Goal: Navigation & Orientation: Understand site structure

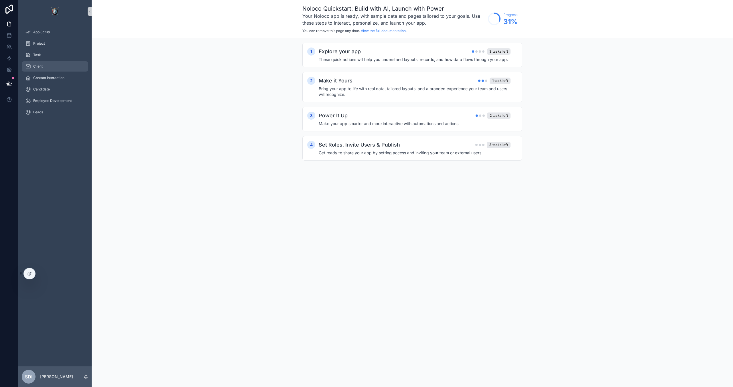
click at [52, 68] on div "Client" at bounding box center [55, 66] width 60 height 9
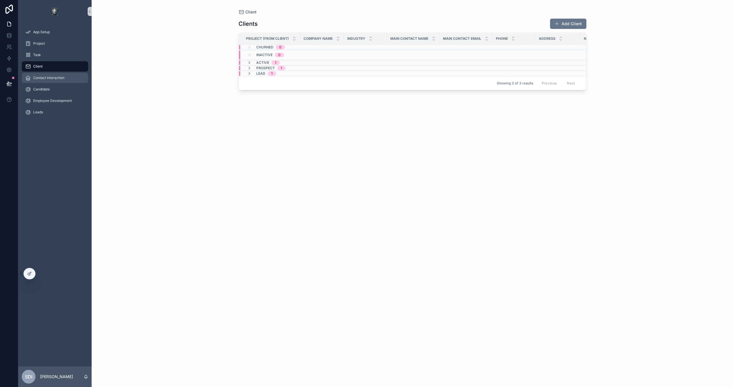
click at [51, 79] on span "Contact Interaction" at bounding box center [48, 78] width 31 height 5
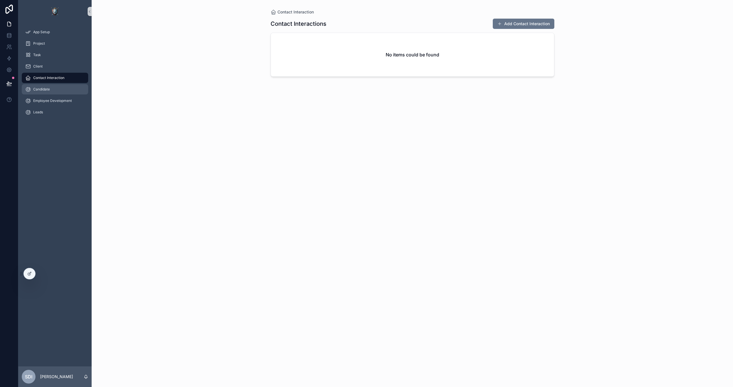
click at [58, 89] on div "Candidate" at bounding box center [55, 89] width 60 height 9
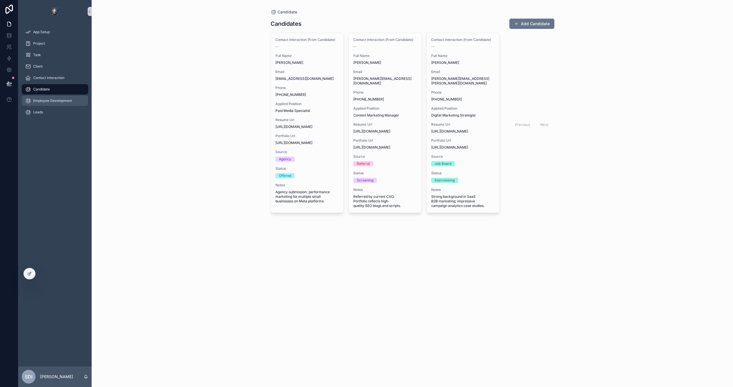
click at [61, 101] on span "Employee Development" at bounding box center [52, 100] width 39 height 5
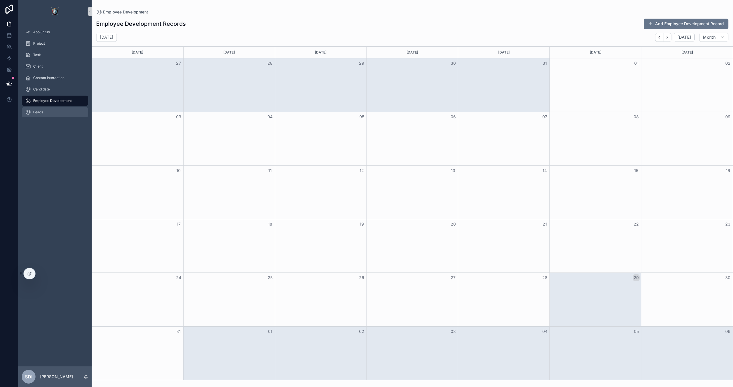
click at [51, 114] on div "Leads" at bounding box center [55, 112] width 60 height 9
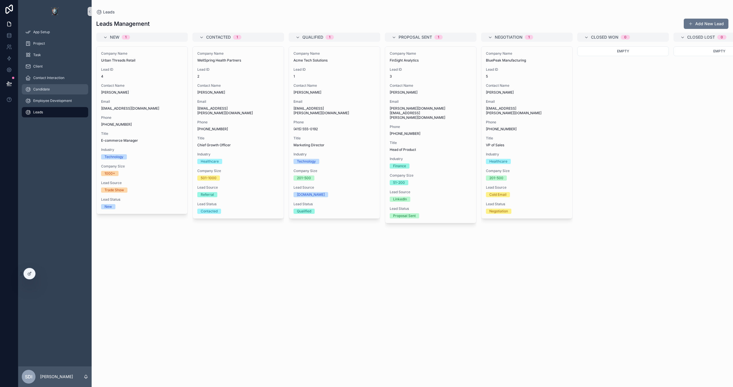
click at [42, 90] on span "Candidate" at bounding box center [41, 89] width 17 height 5
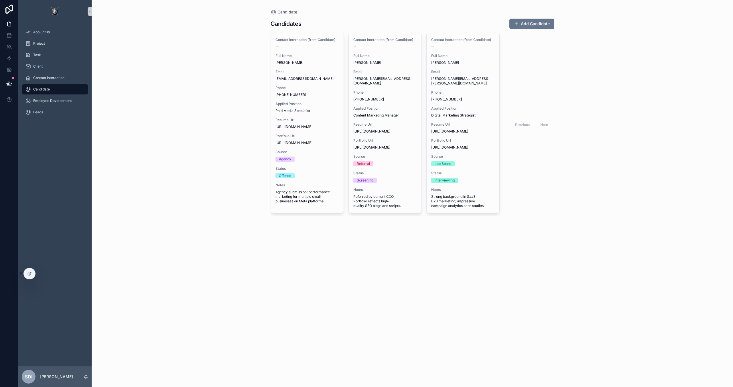
click at [46, 92] on div "Candidate" at bounding box center [55, 89] width 60 height 9
click at [44, 78] on span "Contact Interaction" at bounding box center [48, 78] width 31 height 5
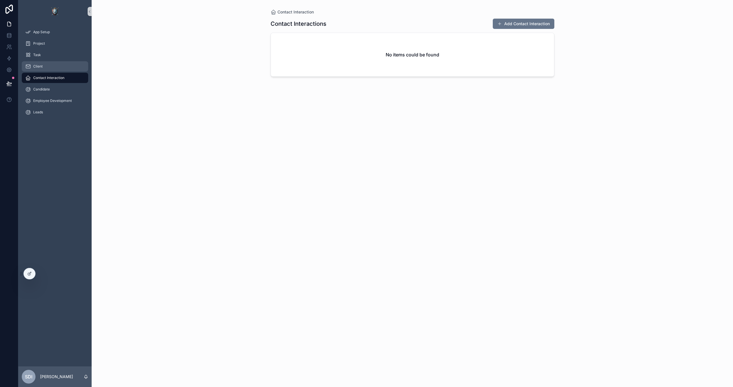
click at [35, 68] on span "Client" at bounding box center [37, 66] width 9 height 5
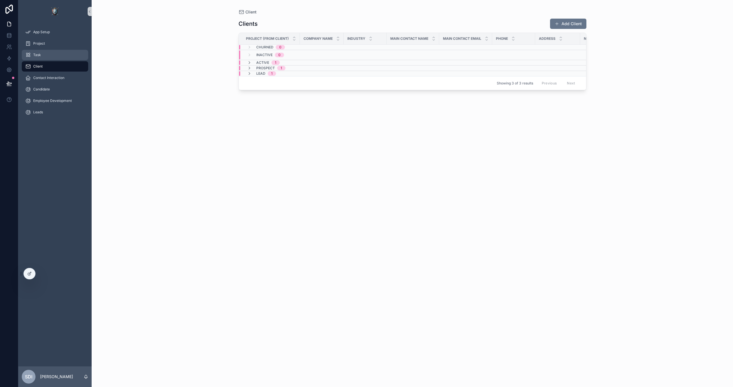
click at [40, 55] on span "Task" at bounding box center [37, 55] width 8 height 5
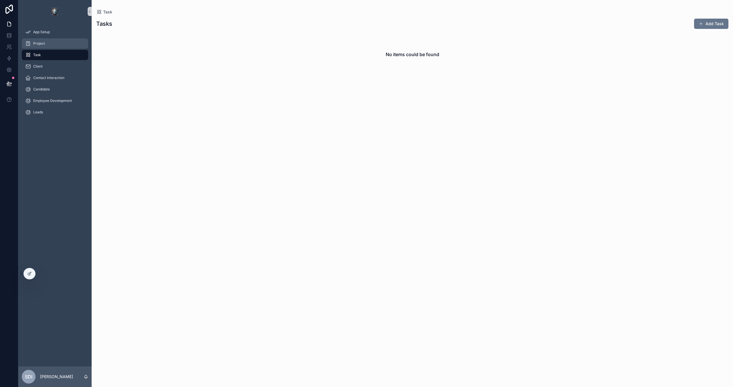
click at [41, 42] on span "Project" at bounding box center [39, 43] width 12 height 5
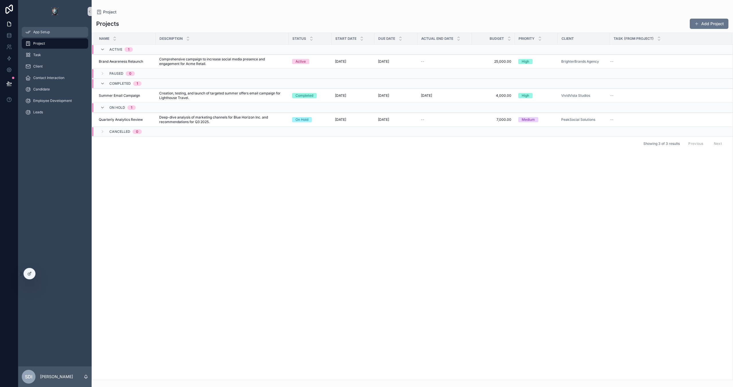
click at [43, 33] on span "App Setup" at bounding box center [41, 32] width 17 height 5
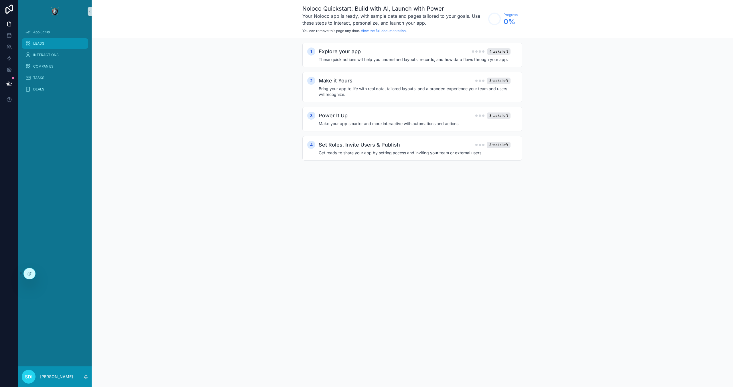
click at [40, 42] on span "LEADS" at bounding box center [38, 43] width 11 height 5
click at [48, 56] on span "INTERACTIONS" at bounding box center [45, 55] width 25 height 5
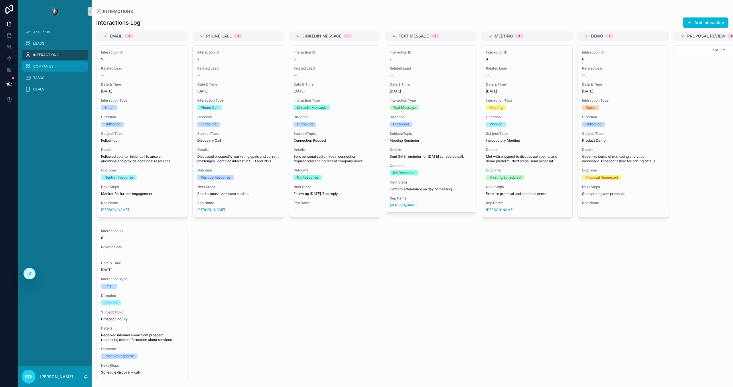
click at [49, 68] on span "COMPANIES" at bounding box center [43, 66] width 20 height 5
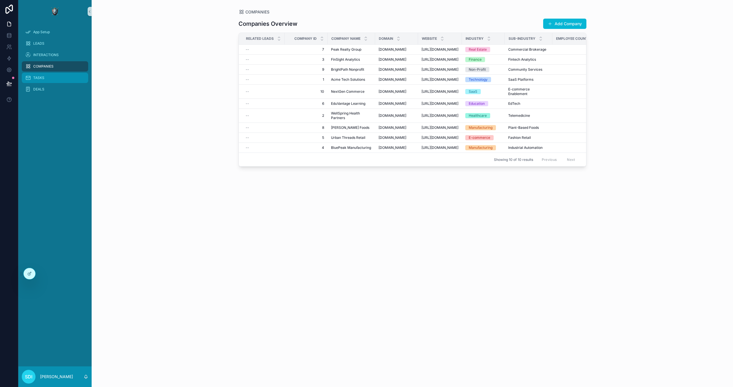
click at [54, 76] on div "TASKS" at bounding box center [55, 77] width 60 height 9
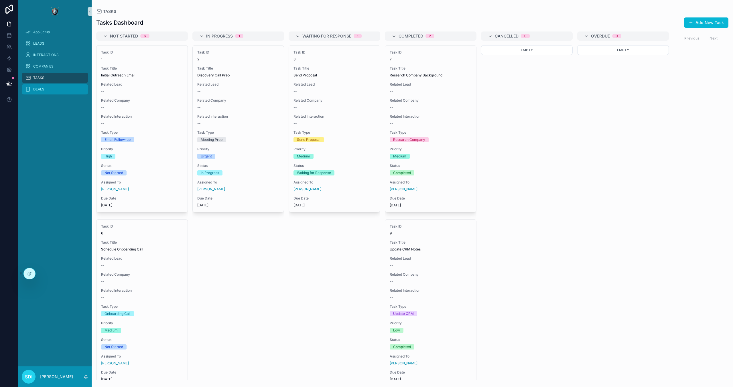
click at [42, 91] on span "DEALS" at bounding box center [38, 89] width 11 height 5
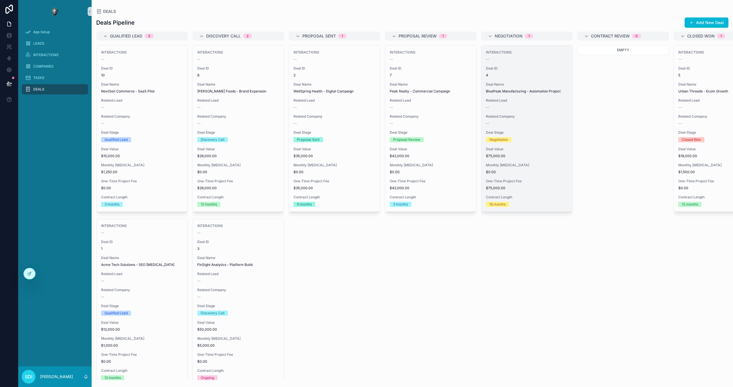
click at [525, 120] on div "Related Company --" at bounding box center [527, 119] width 82 height 11
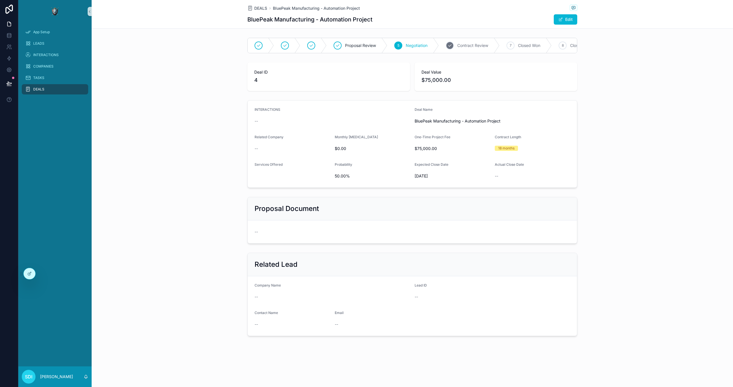
click at [475, 43] on span "Contract Review" at bounding box center [472, 46] width 31 height 6
click at [435, 45] on span "Contract Review" at bounding box center [438, 46] width 31 height 6
click at [498, 46] on span "Closed Won" at bounding box center [494, 46] width 22 height 6
click at [525, 47] on span "Closed Lost" at bounding box center [521, 46] width 22 height 6
click at [550, 47] on span "On Hold" at bounding box center [545, 46] width 15 height 6
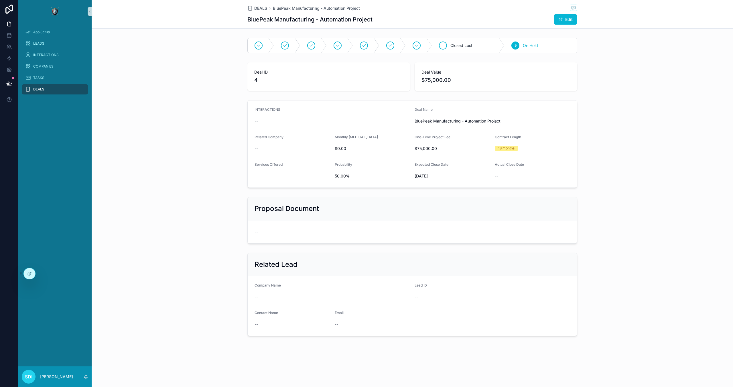
click at [476, 49] on div "Closed Lost" at bounding box center [468, 45] width 72 height 15
click at [490, 45] on span "Closed Lost" at bounding box center [492, 46] width 22 height 6
click at [567, 19] on button "Edit" at bounding box center [565, 19] width 23 height 10
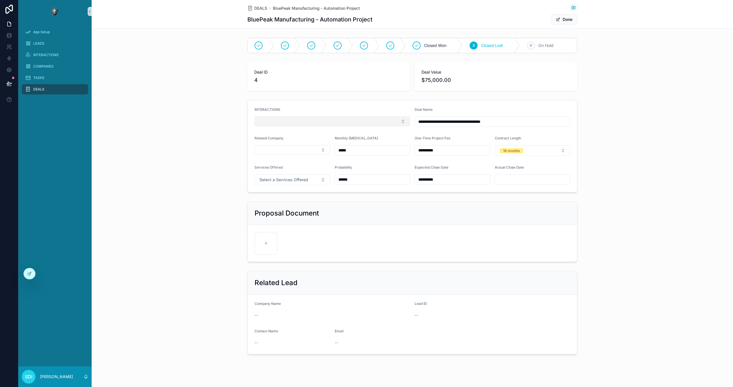
click at [378, 120] on button "Select Button" at bounding box center [331, 121] width 155 height 10
click at [379, 108] on div "INTERACTIONS" at bounding box center [331, 110] width 155 height 7
click at [321, 150] on button "Select Button" at bounding box center [292, 150] width 76 height 10
click at [302, 140] on div "Related Company" at bounding box center [292, 139] width 76 height 7
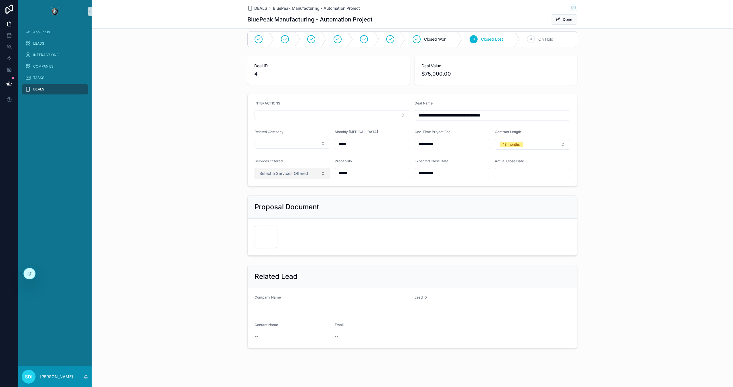
click at [297, 176] on button "Select a Services Offered" at bounding box center [292, 173] width 76 height 11
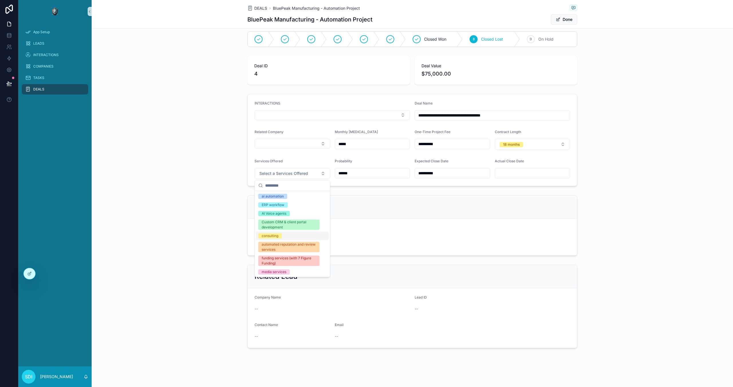
scroll to position [18, 0]
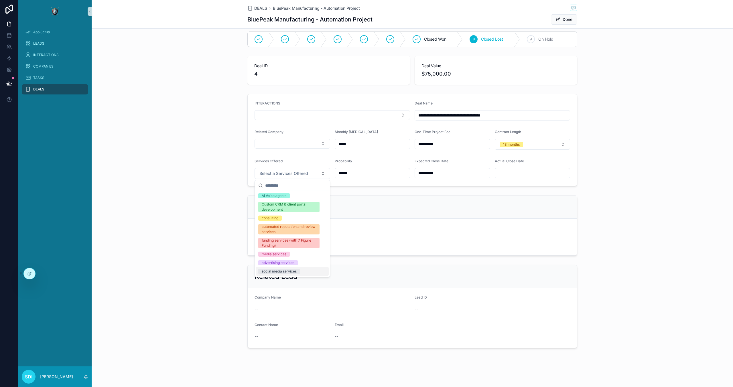
click at [376, 209] on div "Proposal Document" at bounding box center [411, 206] width 315 height 9
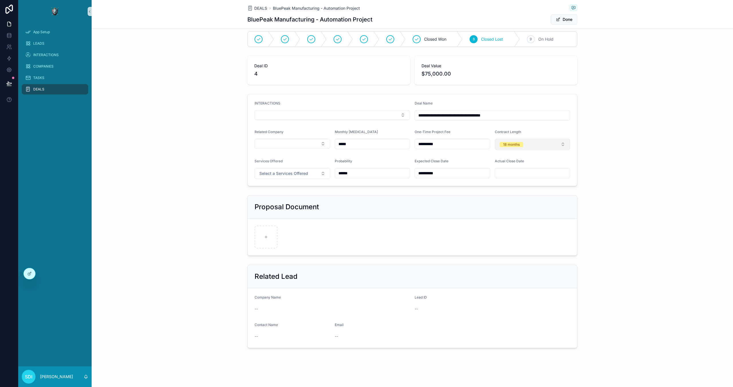
click at [546, 145] on button "18 months" at bounding box center [533, 144] width 76 height 11
click at [457, 210] on div "Proposal Document" at bounding box center [411, 206] width 315 height 9
click at [389, 112] on button "Select Button" at bounding box center [331, 115] width 155 height 10
click at [300, 90] on div "**********" at bounding box center [412, 189] width 641 height 321
click at [431, 38] on span "Closed Won" at bounding box center [435, 39] width 22 height 6
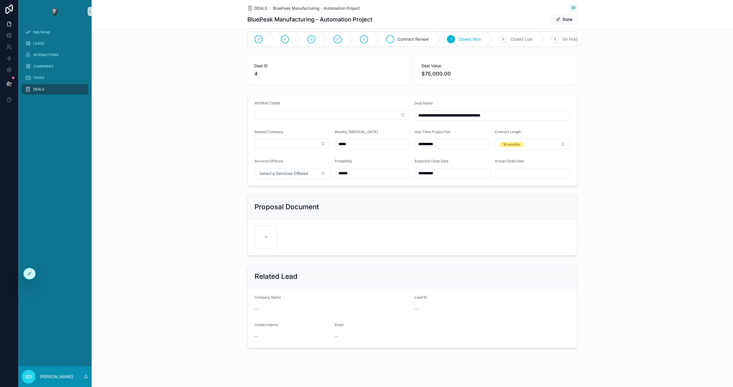
click at [388, 39] on icon "scrollable content" at bounding box center [390, 39] width 5 height 5
click at [376, 38] on span "Negotiation" at bounding box center [382, 39] width 22 height 6
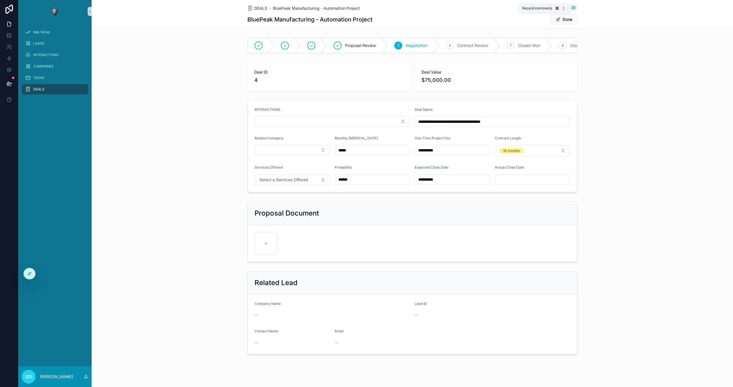
click at [574, 7] on icon "scrollable content" at bounding box center [572, 7] width 1 height 0
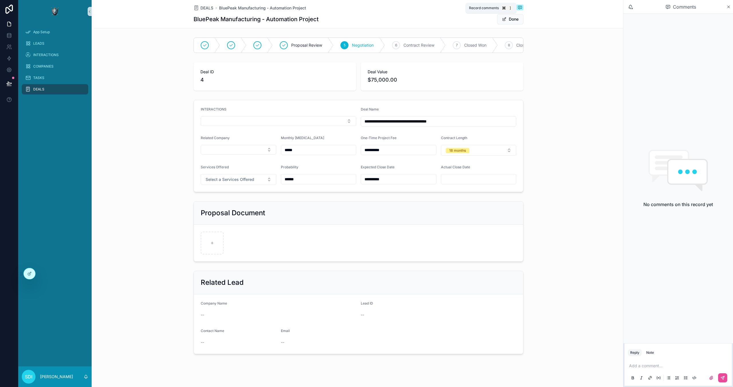
click at [520, 7] on icon "scrollable content" at bounding box center [519, 7] width 5 height 5
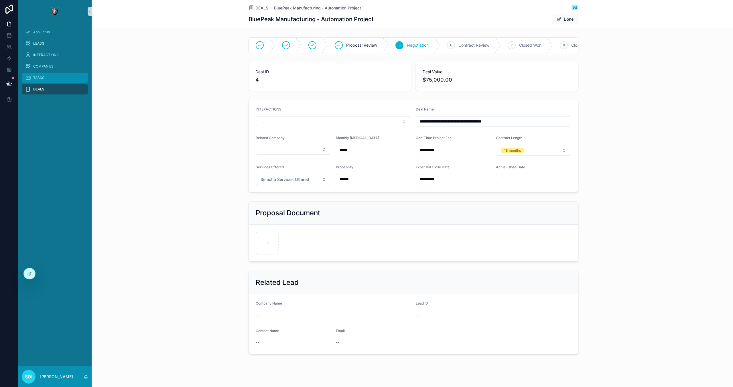
click at [54, 79] on div "TASKS" at bounding box center [55, 77] width 60 height 9
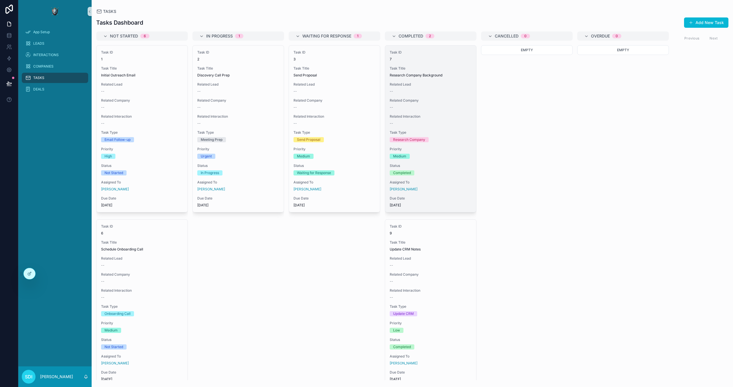
click at [441, 154] on div "Medium" at bounding box center [431, 156] width 82 height 5
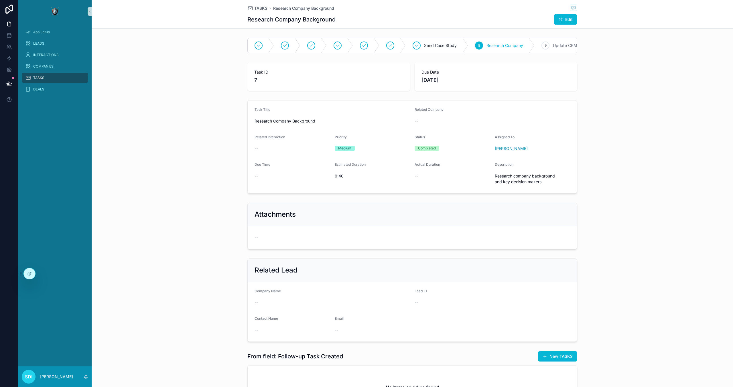
scroll to position [61, 0]
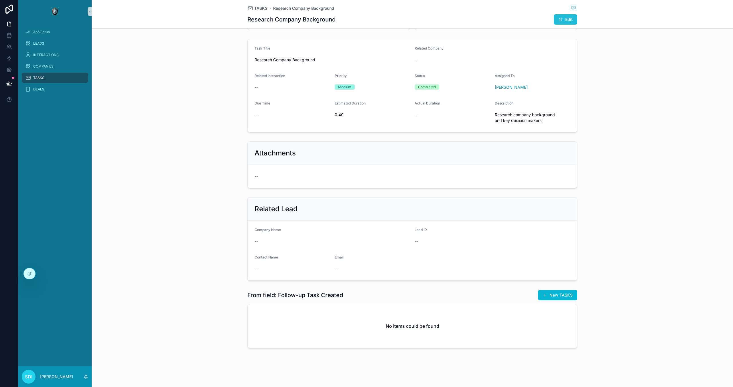
click at [564, 17] on button "Edit" at bounding box center [565, 19] width 23 height 10
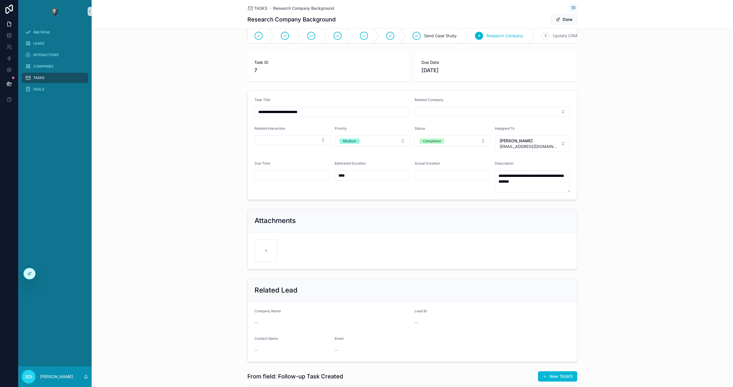
scroll to position [10, 0]
click at [317, 139] on button "Select Button" at bounding box center [292, 140] width 76 height 10
click at [450, 112] on button "Select Button" at bounding box center [491, 111] width 155 height 10
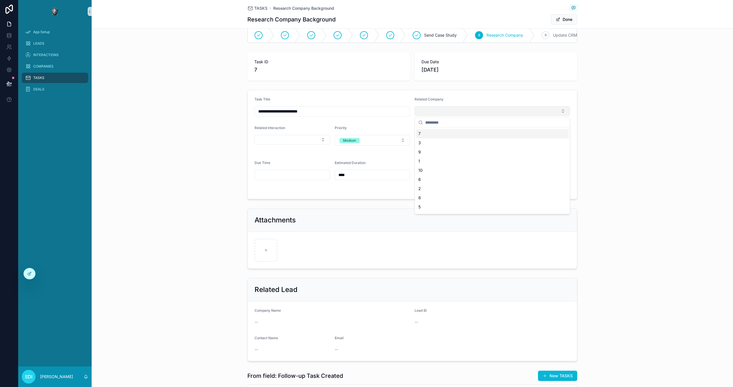
click at [450, 112] on button "Select Button" at bounding box center [491, 111] width 155 height 10
click at [460, 101] on div "Related Company" at bounding box center [491, 100] width 155 height 7
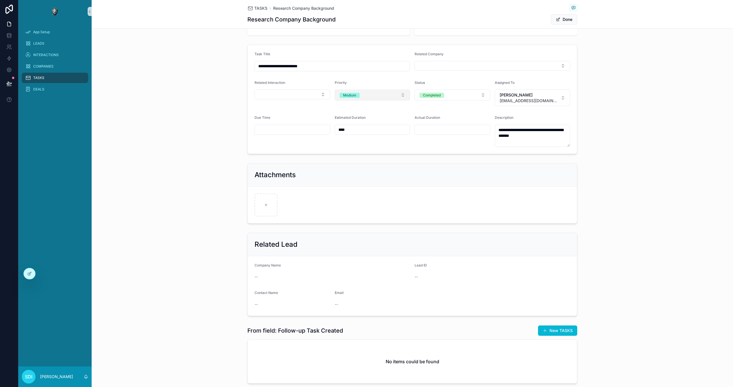
scroll to position [91, 0]
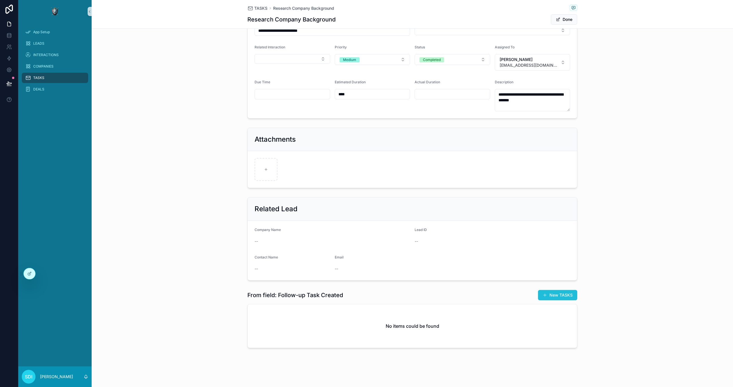
click at [553, 297] on button "New TASKS" at bounding box center [557, 295] width 39 height 10
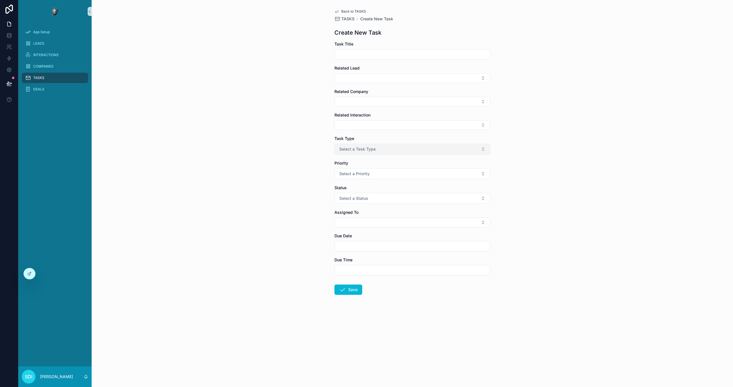
click at [444, 145] on button "Select a Task Type" at bounding box center [412, 149] width 156 height 11
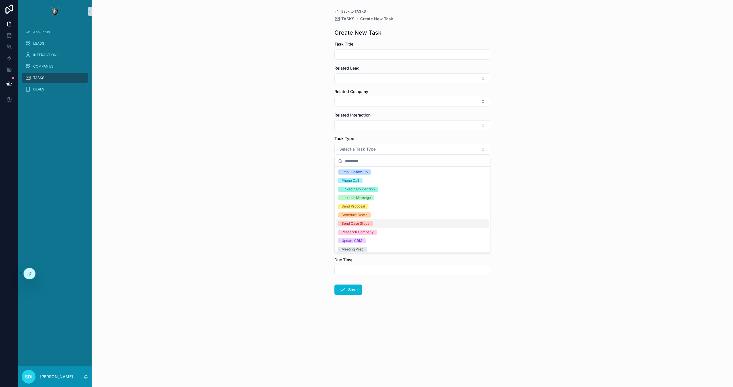
scroll to position [28, 0]
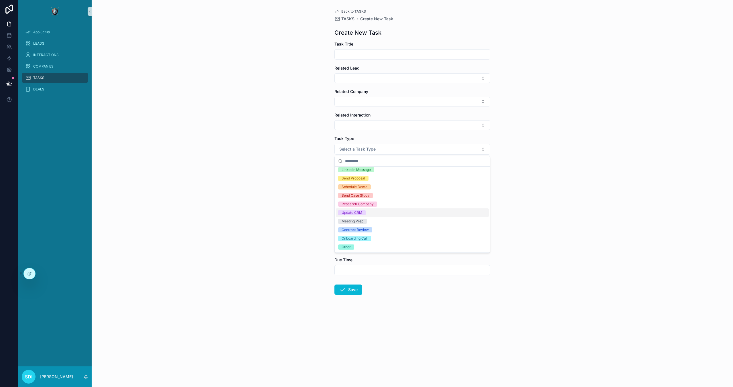
click at [550, 193] on div "Back to TASKS TASKS Create New Task Create New Task Task Title Related Lead Rel…" at bounding box center [412, 193] width 641 height 387
click at [412, 177] on button "Select a Priority" at bounding box center [412, 173] width 156 height 11
click at [568, 171] on div "Back to TASKS TASKS Create New Task Create New Task Task Title Related Lead Rel…" at bounding box center [412, 193] width 641 height 387
click at [397, 224] on button "Select Button" at bounding box center [412, 223] width 156 height 10
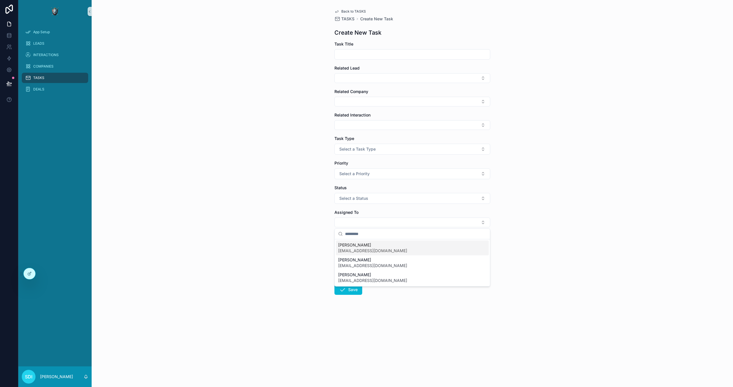
click at [544, 211] on div "Back to TASKS TASKS Create New Task Create New Task Task Title Related Lead Rel…" at bounding box center [412, 193] width 641 height 387
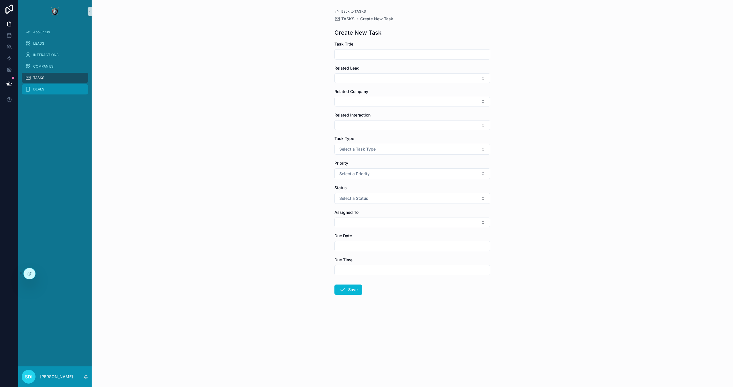
click at [49, 88] on div "DEALS" at bounding box center [55, 89] width 60 height 9
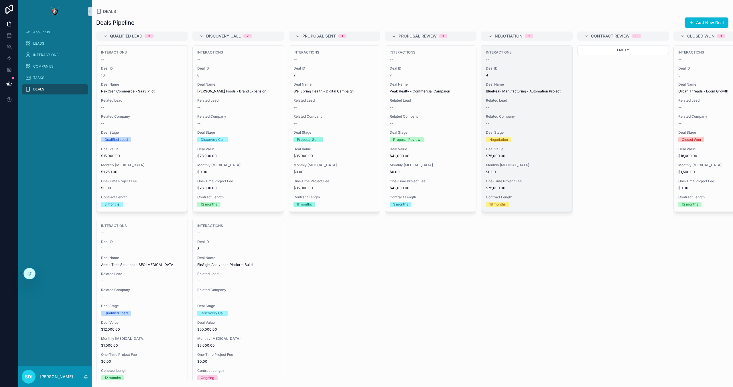
click at [526, 88] on div "Deal Name BluePeak Manufacturing - Automation Project" at bounding box center [527, 87] width 82 height 11
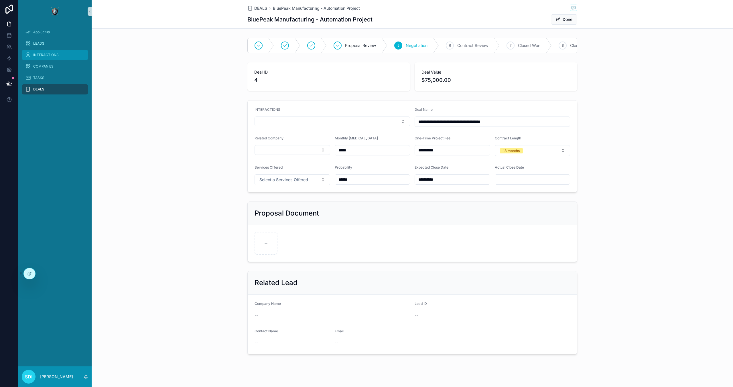
click at [43, 57] on span "INTERACTIONS" at bounding box center [45, 55] width 25 height 5
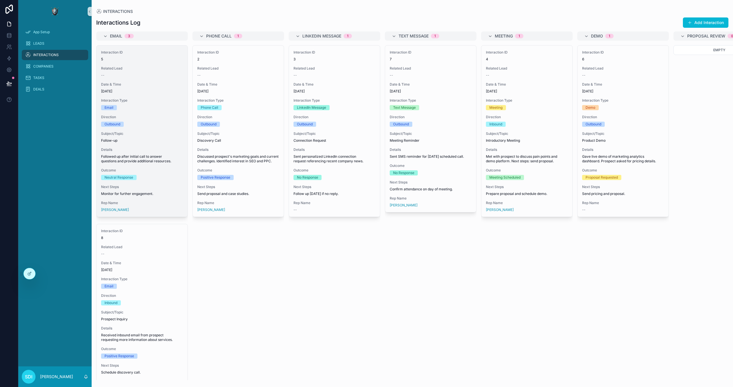
click at [154, 120] on div "Direction Outbound" at bounding box center [142, 121] width 82 height 12
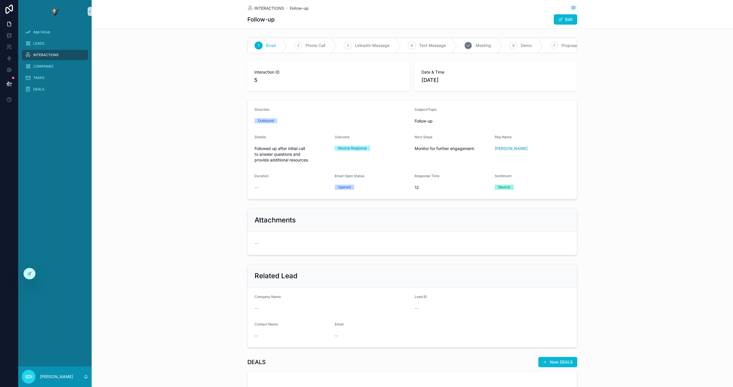
click at [475, 48] on div "5 Meeting" at bounding box center [479, 45] width 45 height 15
click at [502, 48] on span "Proposal Review" at bounding box center [502, 46] width 31 height 6
click at [569, 21] on button "Edit" at bounding box center [565, 19] width 23 height 10
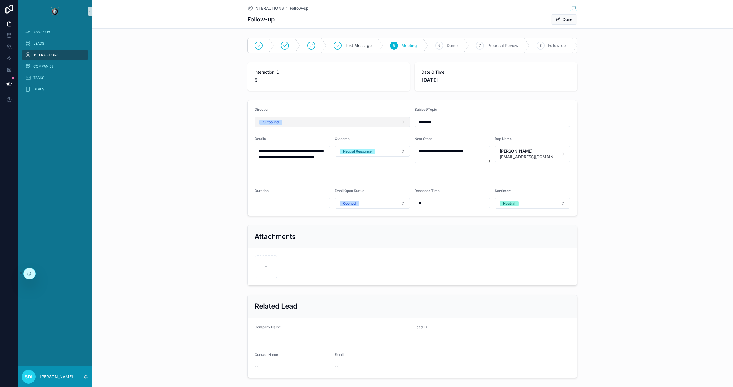
click at [386, 123] on button "Outbound" at bounding box center [331, 121] width 155 height 11
click at [354, 108] on div "Direction" at bounding box center [331, 110] width 155 height 7
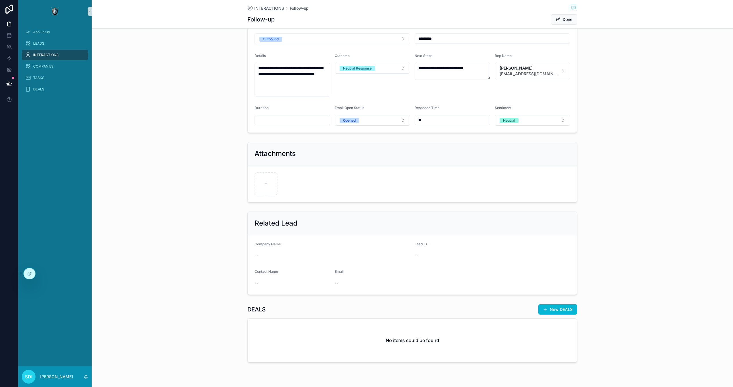
scroll to position [97, 0]
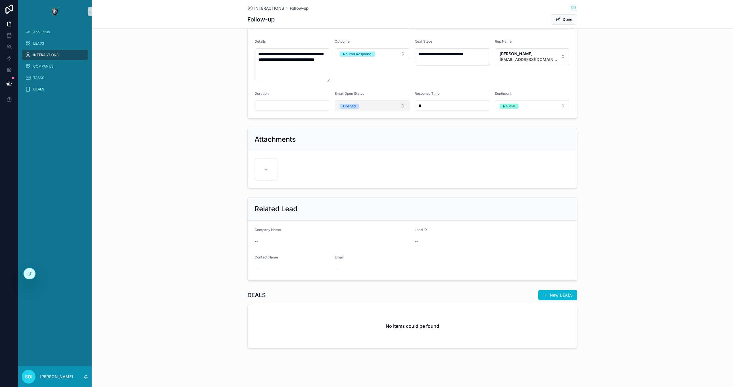
click at [383, 106] on button "Opened" at bounding box center [373, 105] width 76 height 11
click at [384, 108] on button "Opened" at bounding box center [373, 105] width 76 height 11
click at [543, 104] on button "Neutral" at bounding box center [533, 105] width 76 height 11
click at [550, 107] on button "Neutral" at bounding box center [533, 105] width 76 height 11
click at [556, 296] on button "New DEALS" at bounding box center [557, 295] width 39 height 10
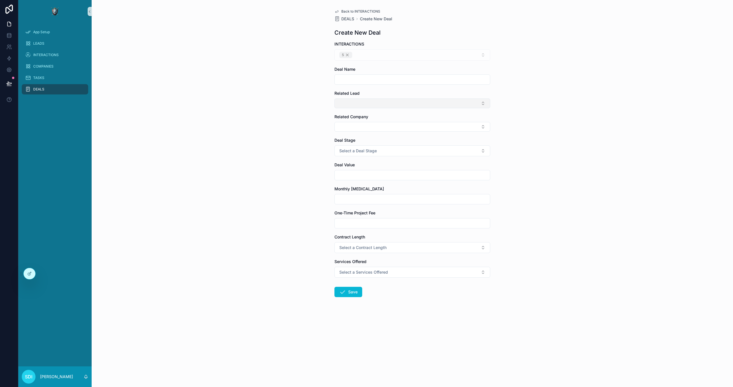
click at [470, 104] on button "Select Button" at bounding box center [412, 103] width 156 height 10
click at [520, 106] on div "Back to INTERACTIONS DEALS Create New Deal Create New Deal INTERACTIONS 5 Deal …" at bounding box center [412, 193] width 641 height 387
click at [143, 157] on div "Back to INTERACTIONS DEALS Create New Deal Create New Deal INTERACTIONS 5 Deal …" at bounding box center [412, 193] width 641 height 387
click at [42, 44] on span "LEADS" at bounding box center [38, 43] width 11 height 5
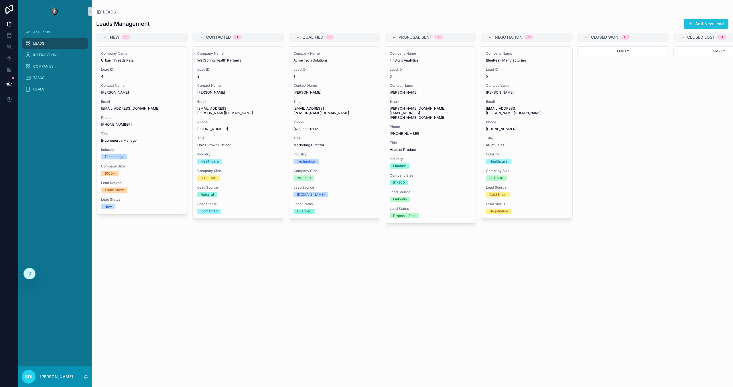
click at [709, 25] on button "Add New Lead" at bounding box center [705, 24] width 45 height 10
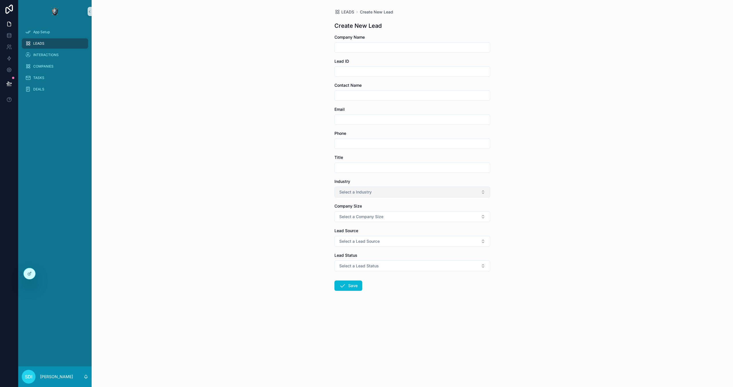
click at [405, 194] on button "Select a Industry" at bounding box center [412, 192] width 156 height 11
click at [534, 187] on div "LEADS Create New Lead Create New Lead Company Name Lead ID Contact Name Email P…" at bounding box center [412, 193] width 641 height 387
click at [413, 215] on button "Select a Company Size" at bounding box center [412, 216] width 156 height 11
click at [529, 210] on div "LEADS Create New Lead Create New Lead Company Name Lead ID Contact Name Email P…" at bounding box center [412, 193] width 641 height 387
click at [51, 64] on span "COMPANIES" at bounding box center [43, 66] width 20 height 5
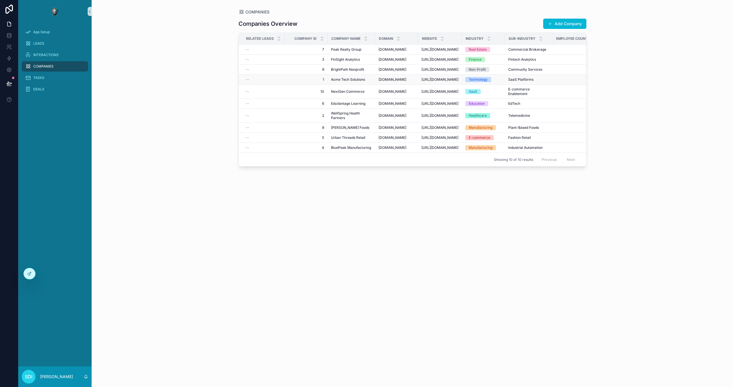
scroll to position [0, 123]
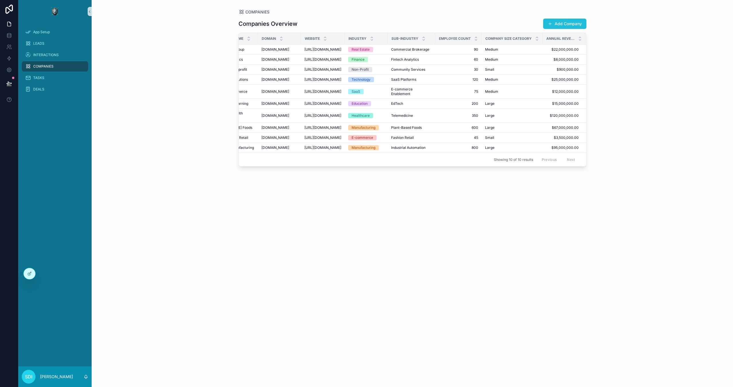
click at [565, 23] on button "Add Company" at bounding box center [564, 24] width 43 height 10
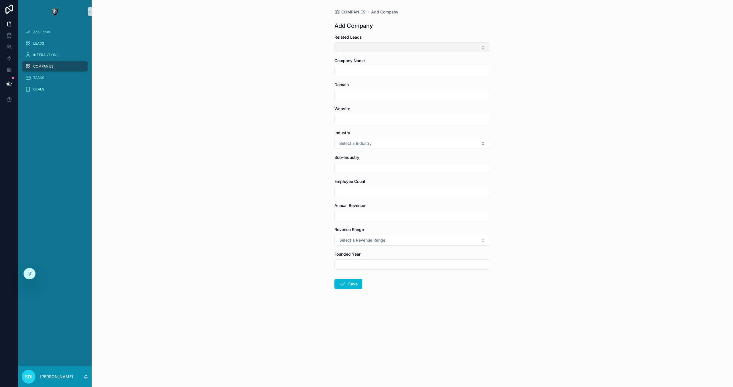
click at [469, 44] on button "Select Button" at bounding box center [412, 47] width 156 height 10
click at [427, 236] on button "Select a Revenue Range" at bounding box center [412, 240] width 156 height 11
click at [257, 186] on div "COMPANIES Add Company Add Company Related Leads Company Name Domain Website Ind…" at bounding box center [412, 193] width 641 height 387
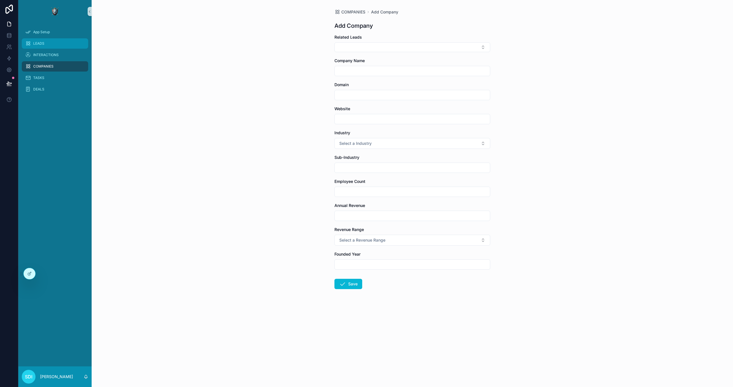
click at [42, 44] on span "LEADS" at bounding box center [38, 43] width 11 height 5
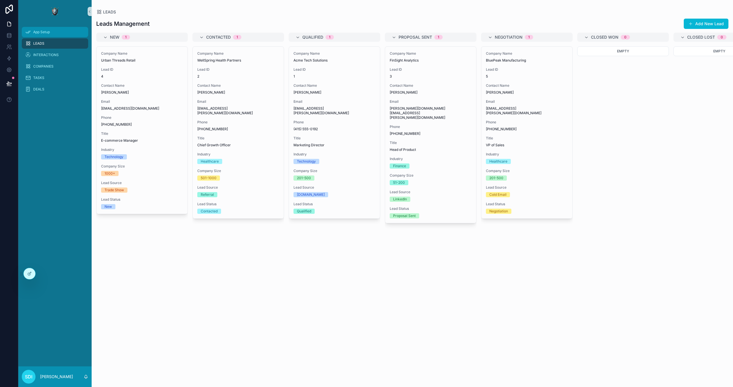
click at [49, 34] on span "App Setup" at bounding box center [41, 32] width 17 height 5
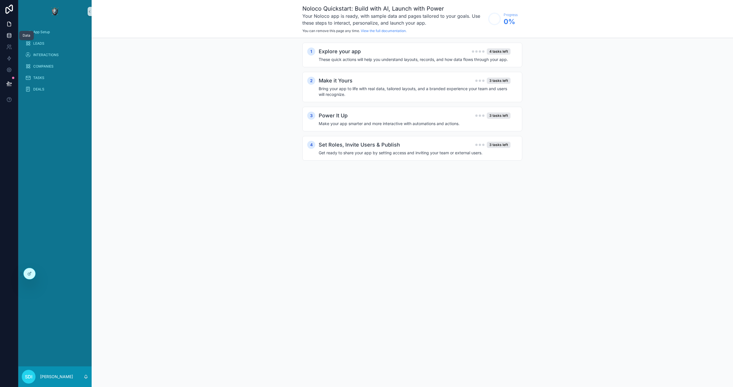
click at [9, 31] on link at bounding box center [9, 35] width 18 height 11
